Goal: Information Seeking & Learning: Learn about a topic

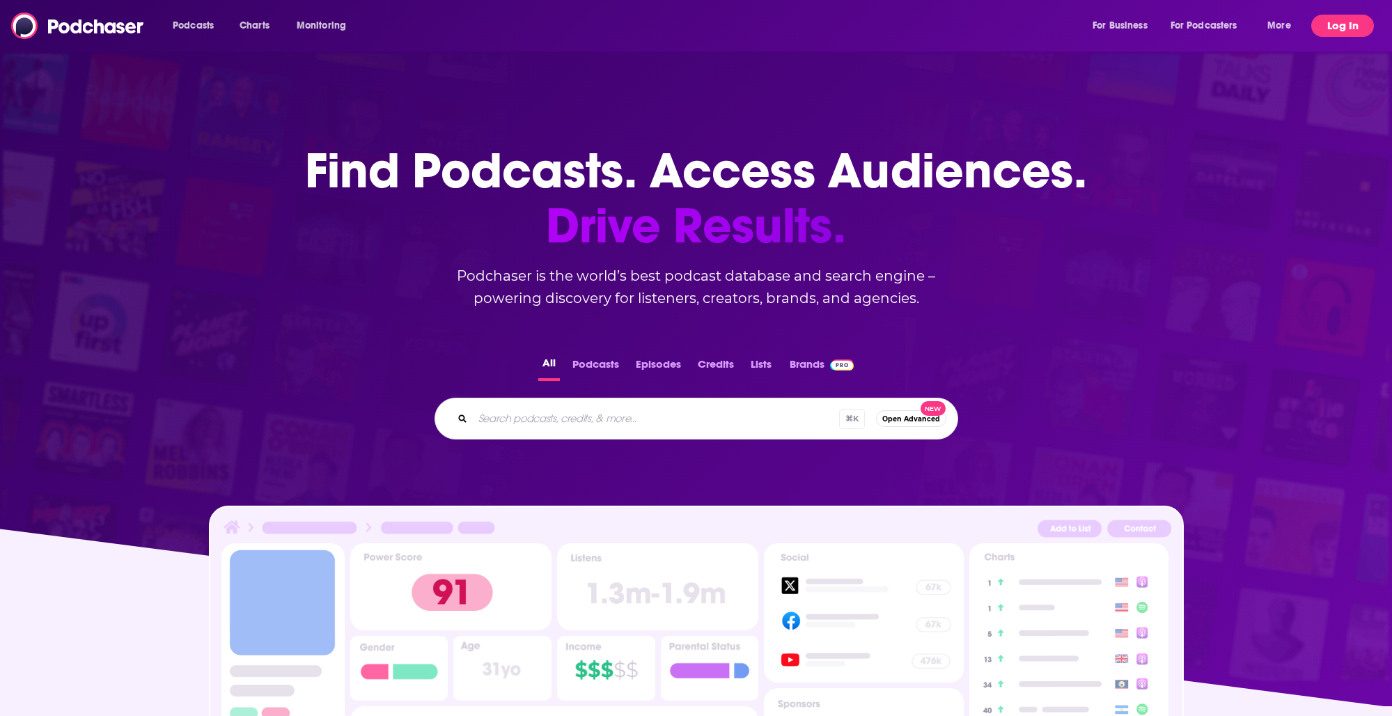
click at [1351, 19] on button "Log In" at bounding box center [1342, 26] width 63 height 22
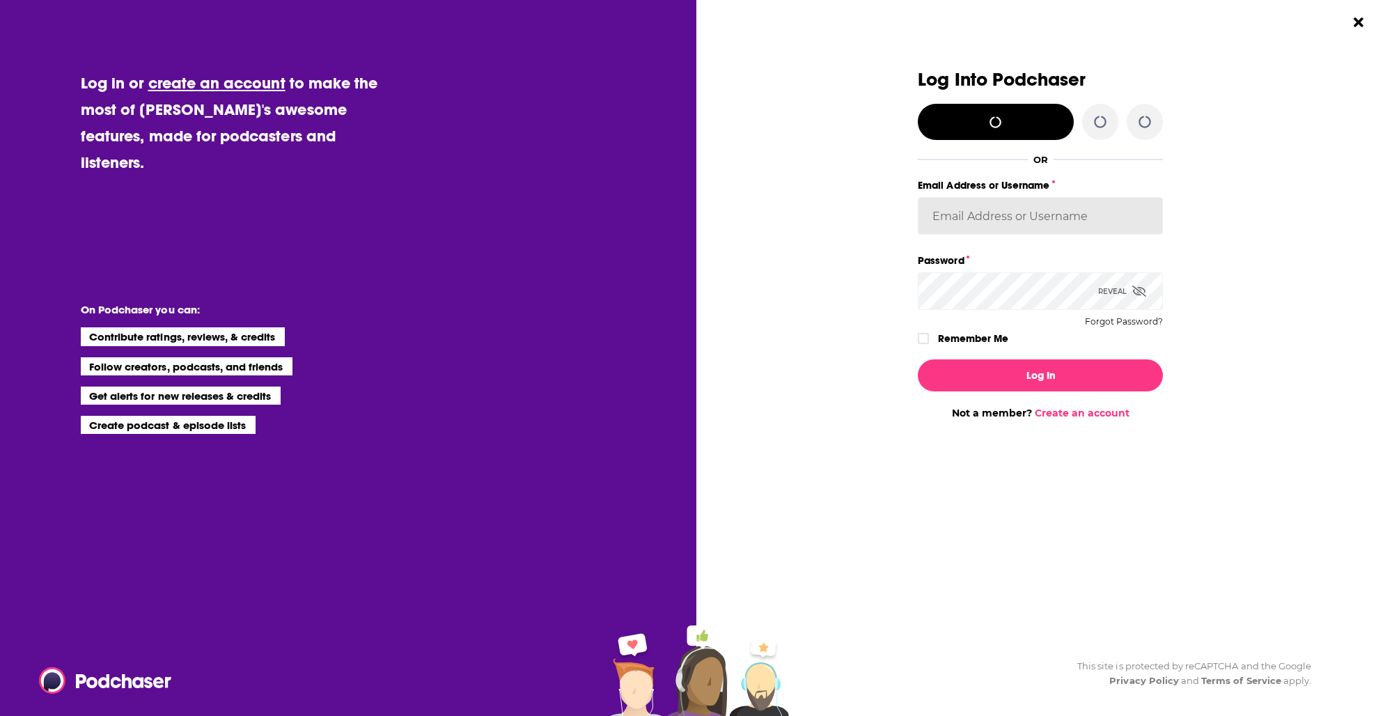
type input "adamcbenjamin"
click at [917, 336] on div "Dialog" at bounding box center [795, 245] width 245 height 350
click at [926, 339] on icon "Dialog" at bounding box center [923, 338] width 8 height 8
click at [1062, 391] on div "Log In Not a member? Create an account" at bounding box center [1040, 383] width 245 height 71
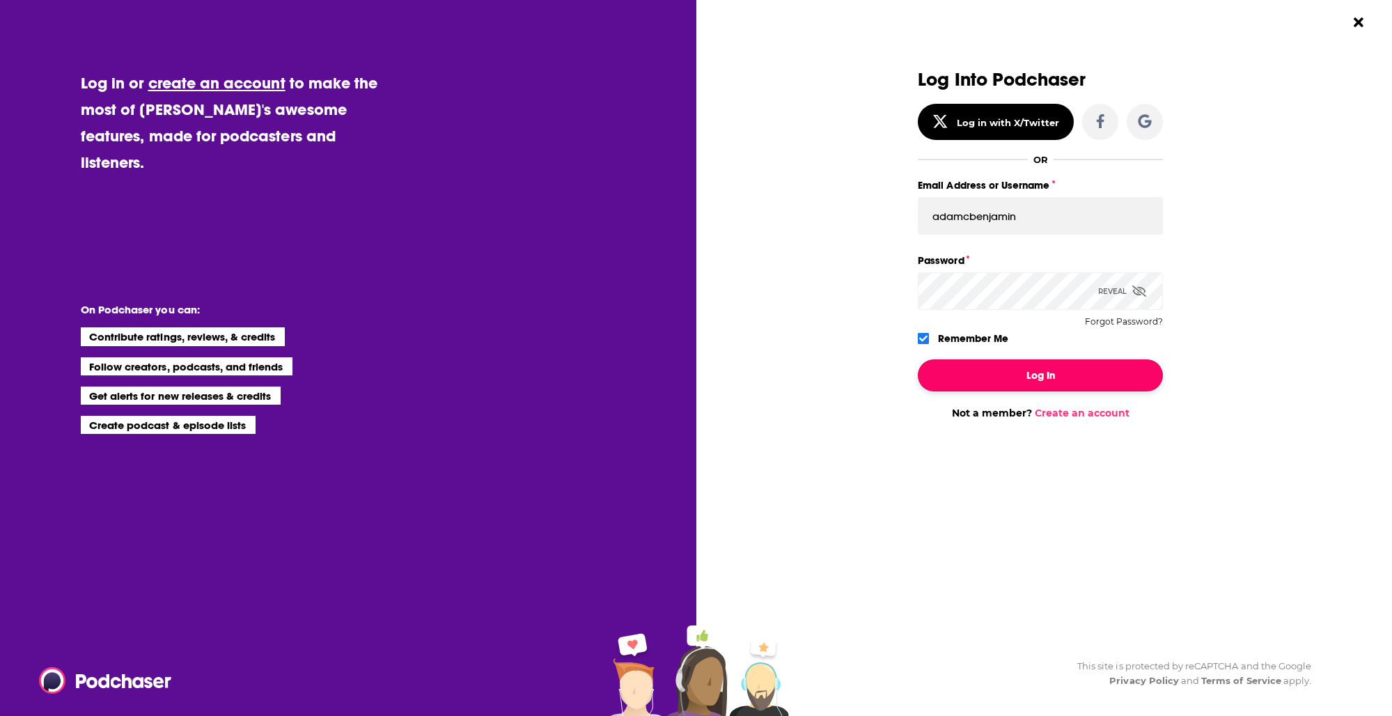
click at [1051, 377] on button "Log In" at bounding box center [1040, 375] width 245 height 32
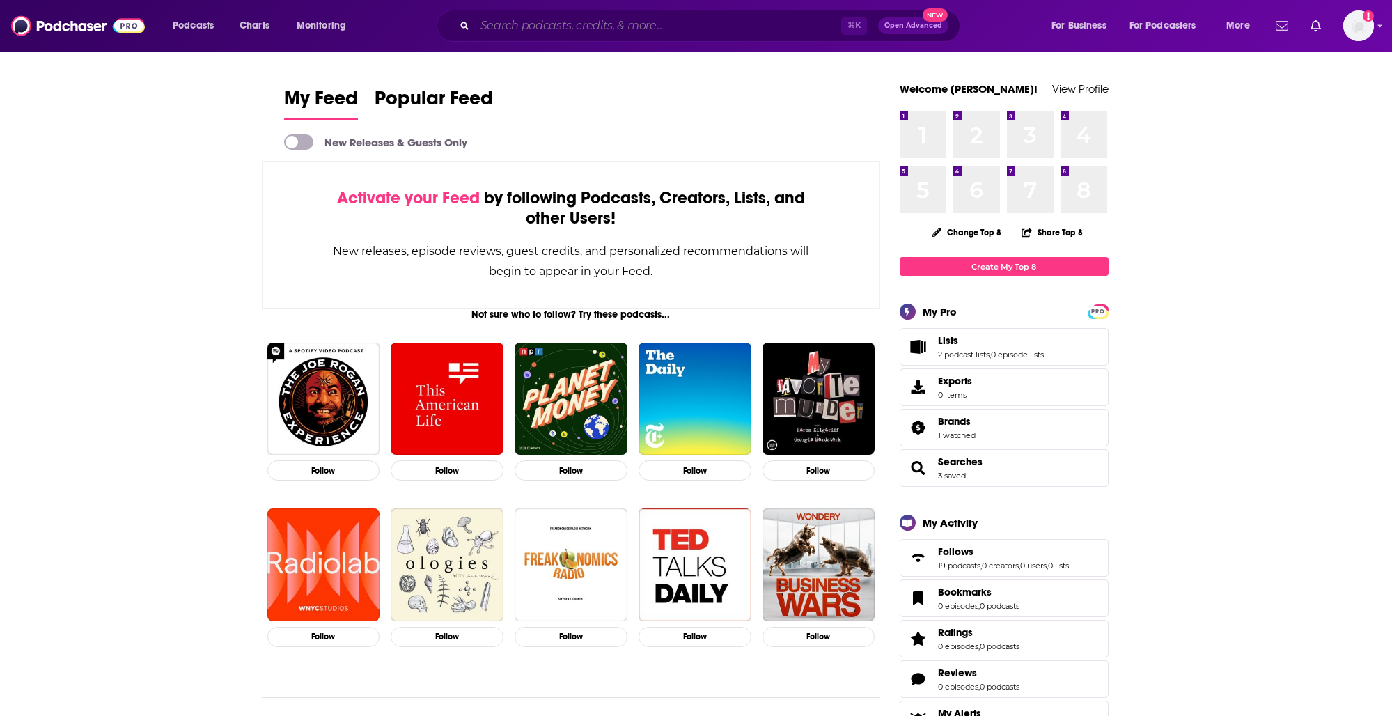
click at [544, 23] on input "Search podcasts, credits, & more..." at bounding box center [658, 26] width 366 height 22
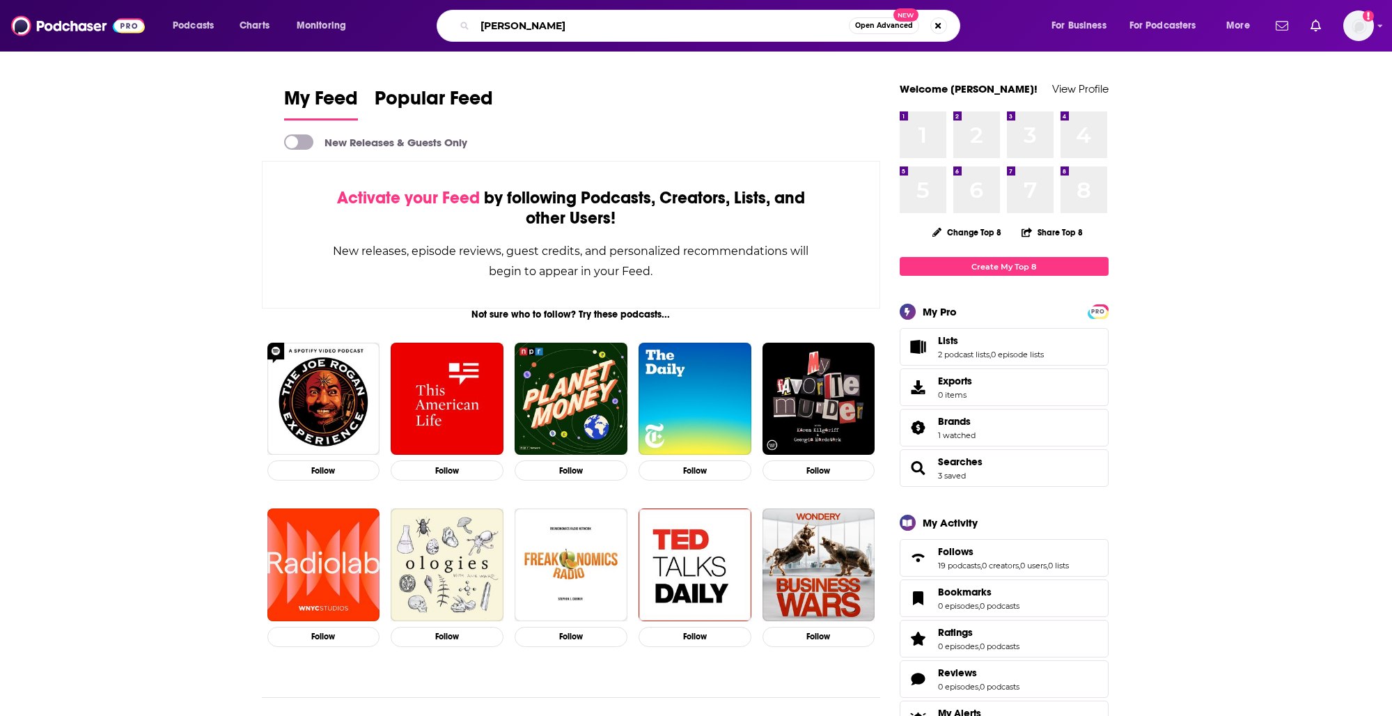
type input "[PERSON_NAME]"
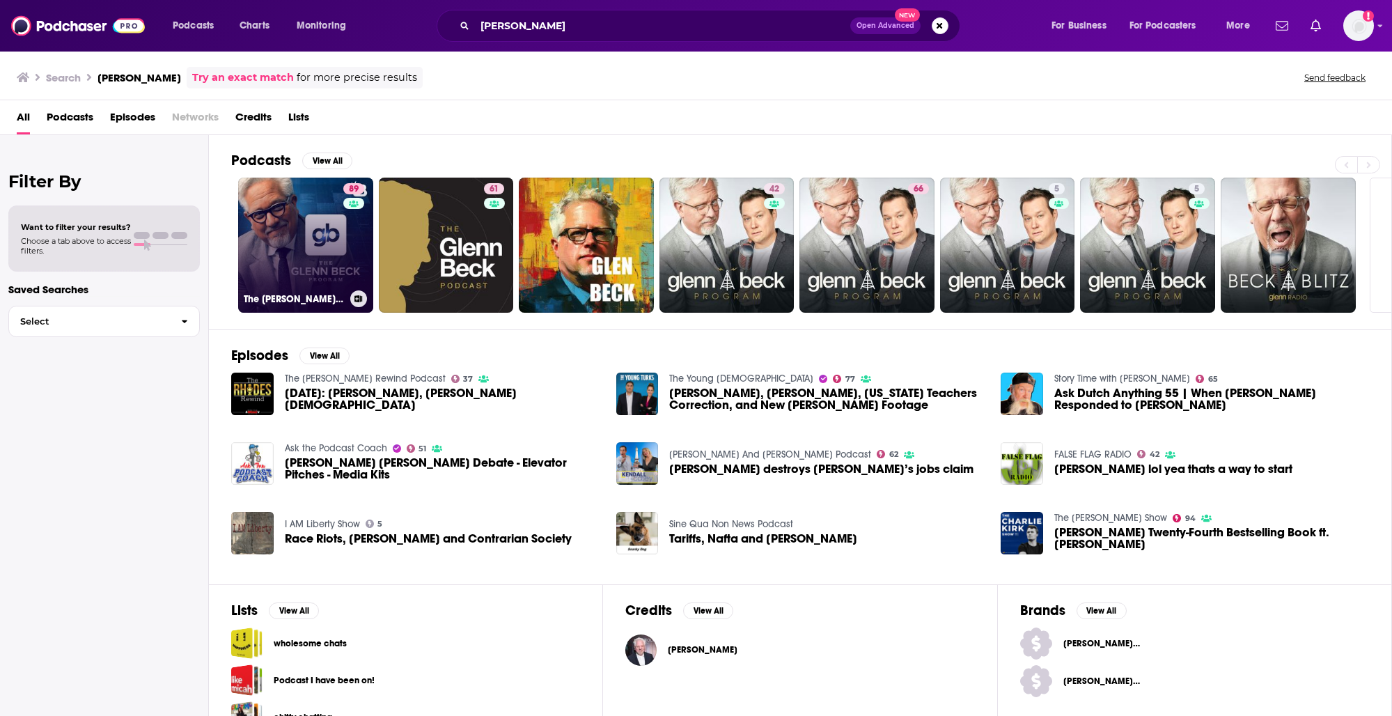
click at [301, 237] on link "89 The [PERSON_NAME] Program" at bounding box center [305, 245] width 135 height 135
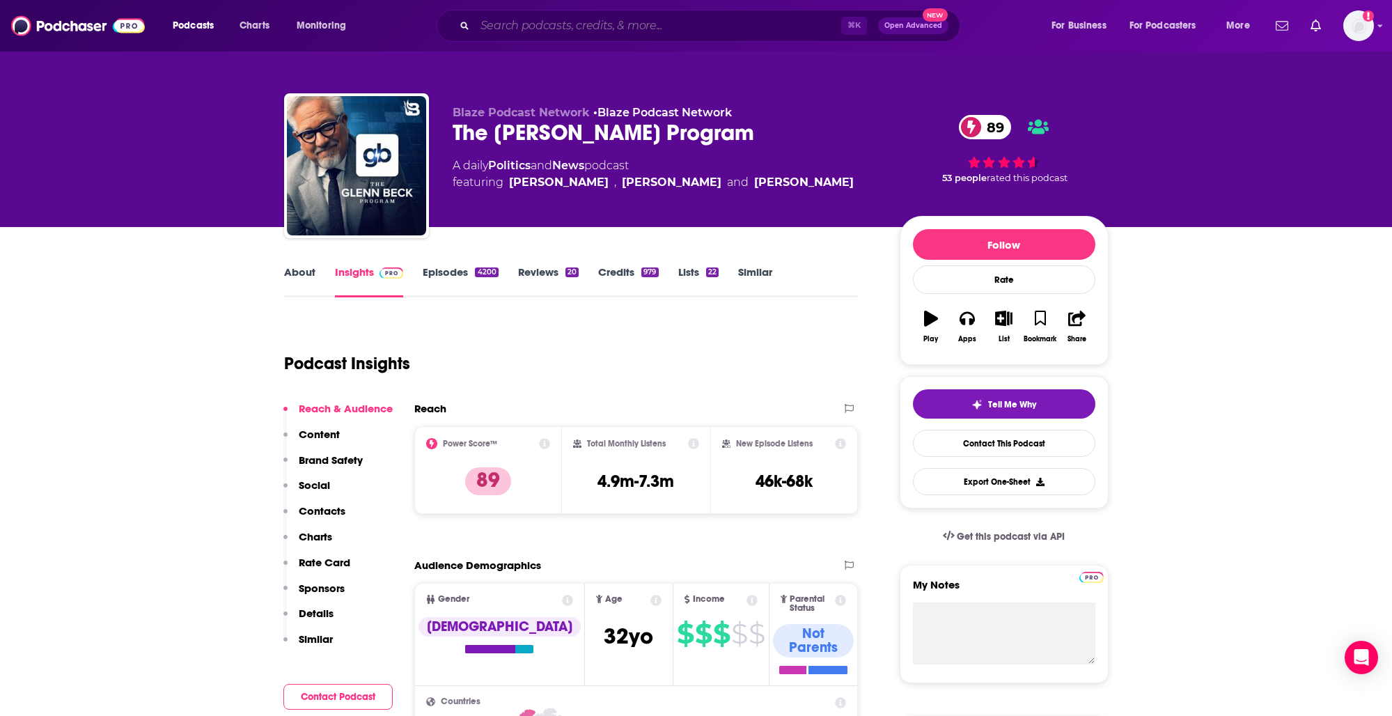
click at [707, 19] on input "Search podcasts, credits, & more..." at bounding box center [658, 26] width 366 height 22
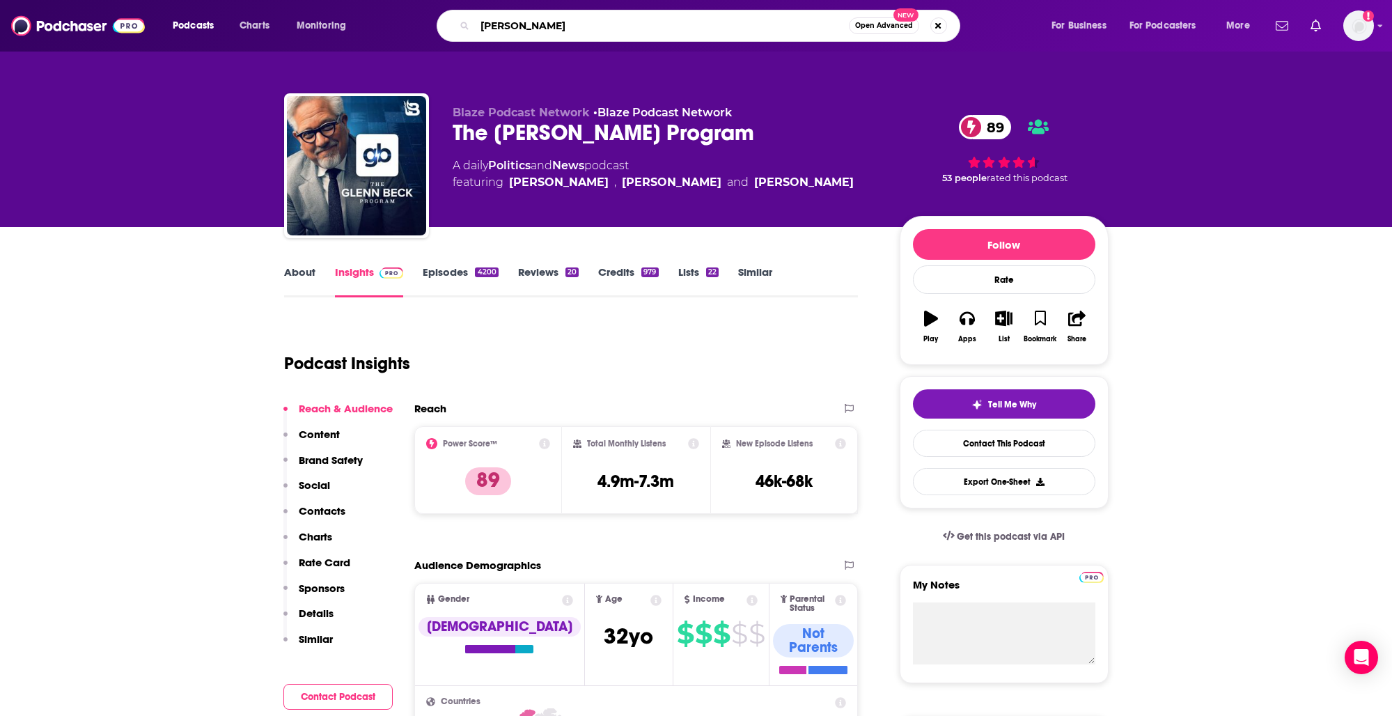
type input "[PERSON_NAME]"
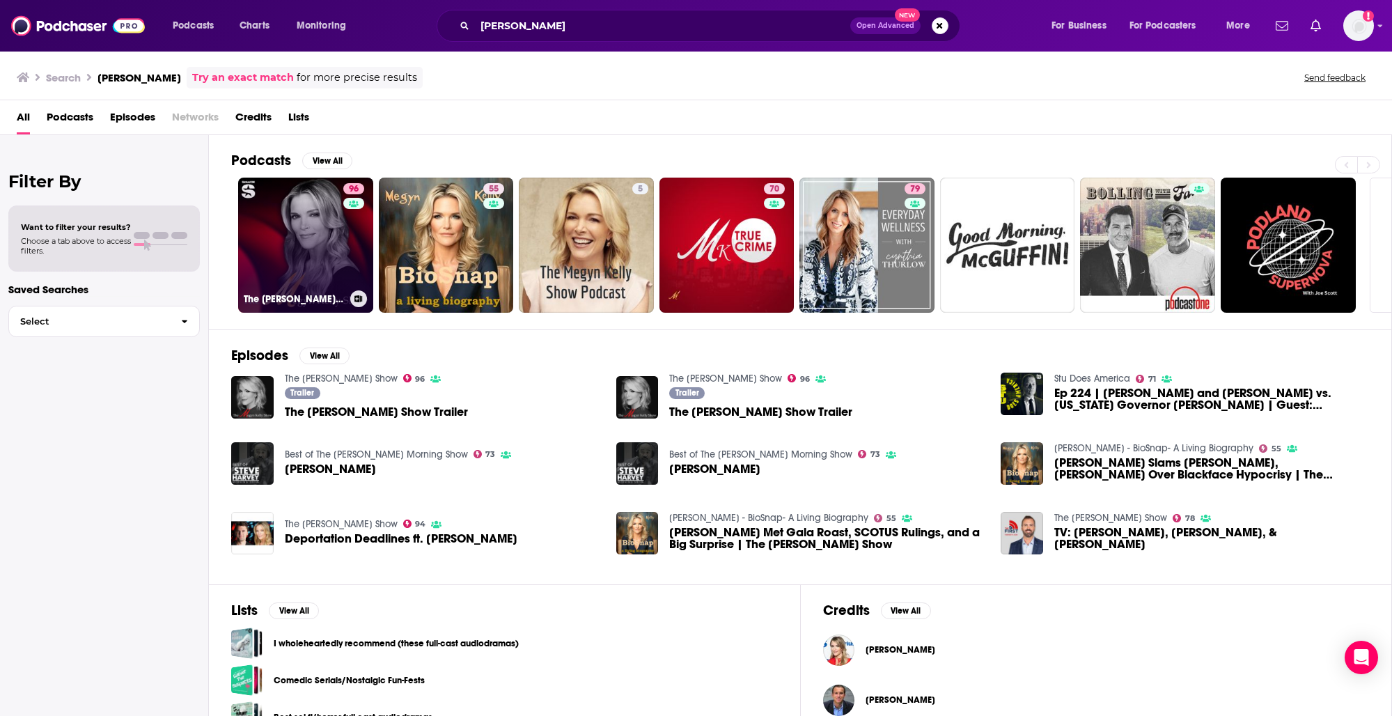
click at [317, 226] on link "96 The [PERSON_NAME] Show" at bounding box center [305, 245] width 135 height 135
